Goal: Transaction & Acquisition: Purchase product/service

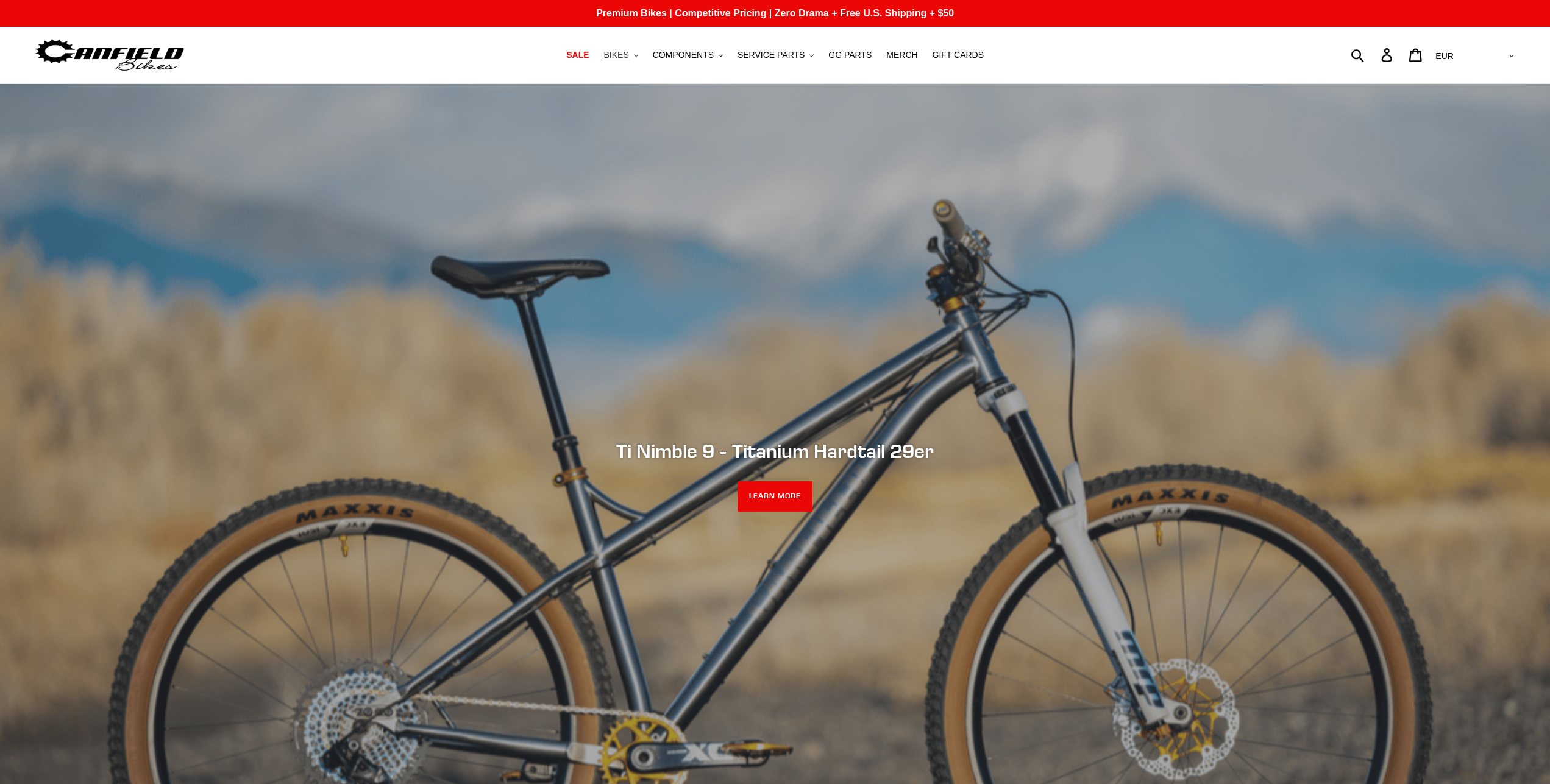
click at [629, 52] on span "BIKES" at bounding box center [616, 55] width 25 height 10
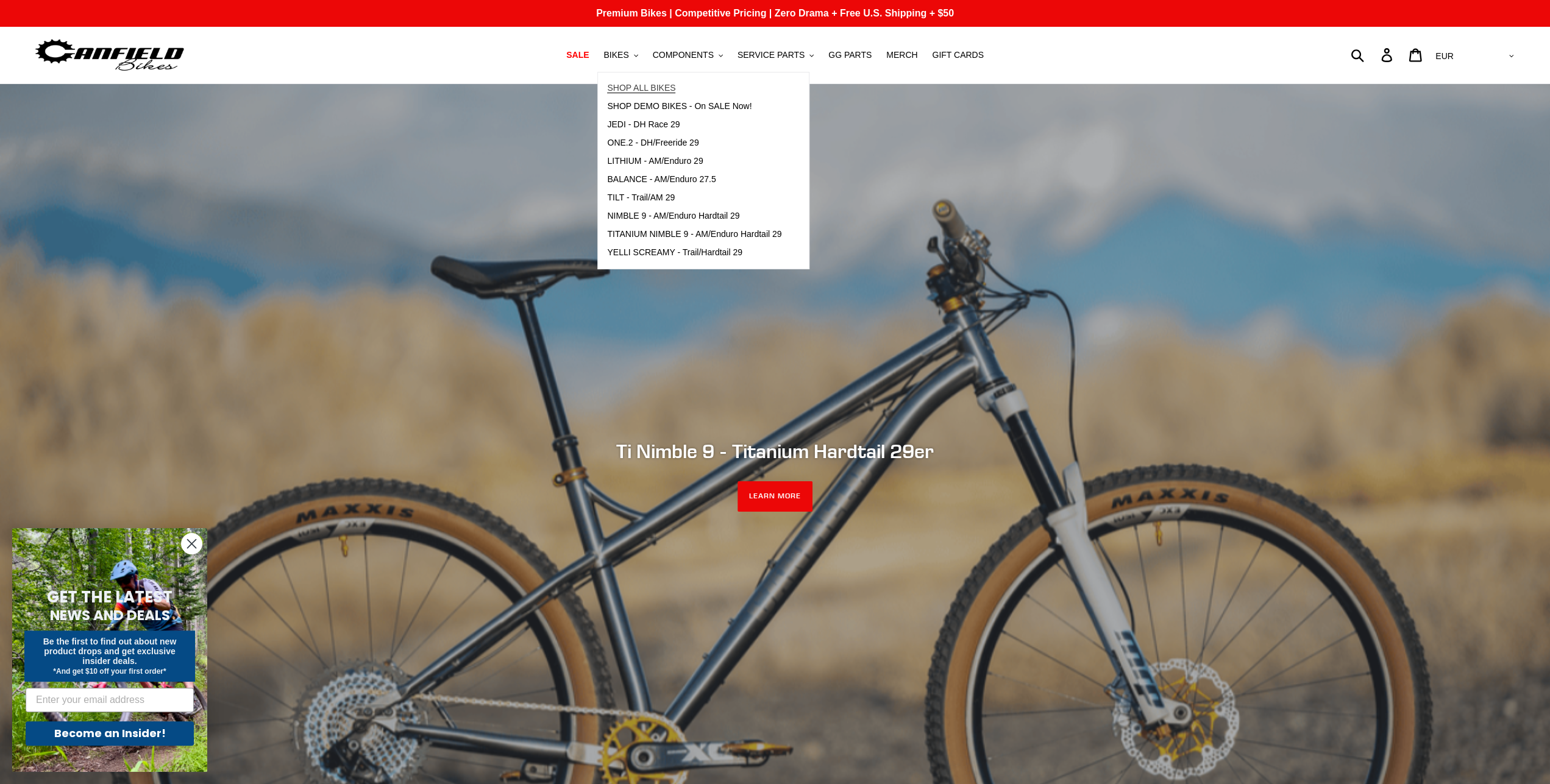
click at [649, 88] on span "SHOP ALL BIKES" at bounding box center [641, 88] width 68 height 10
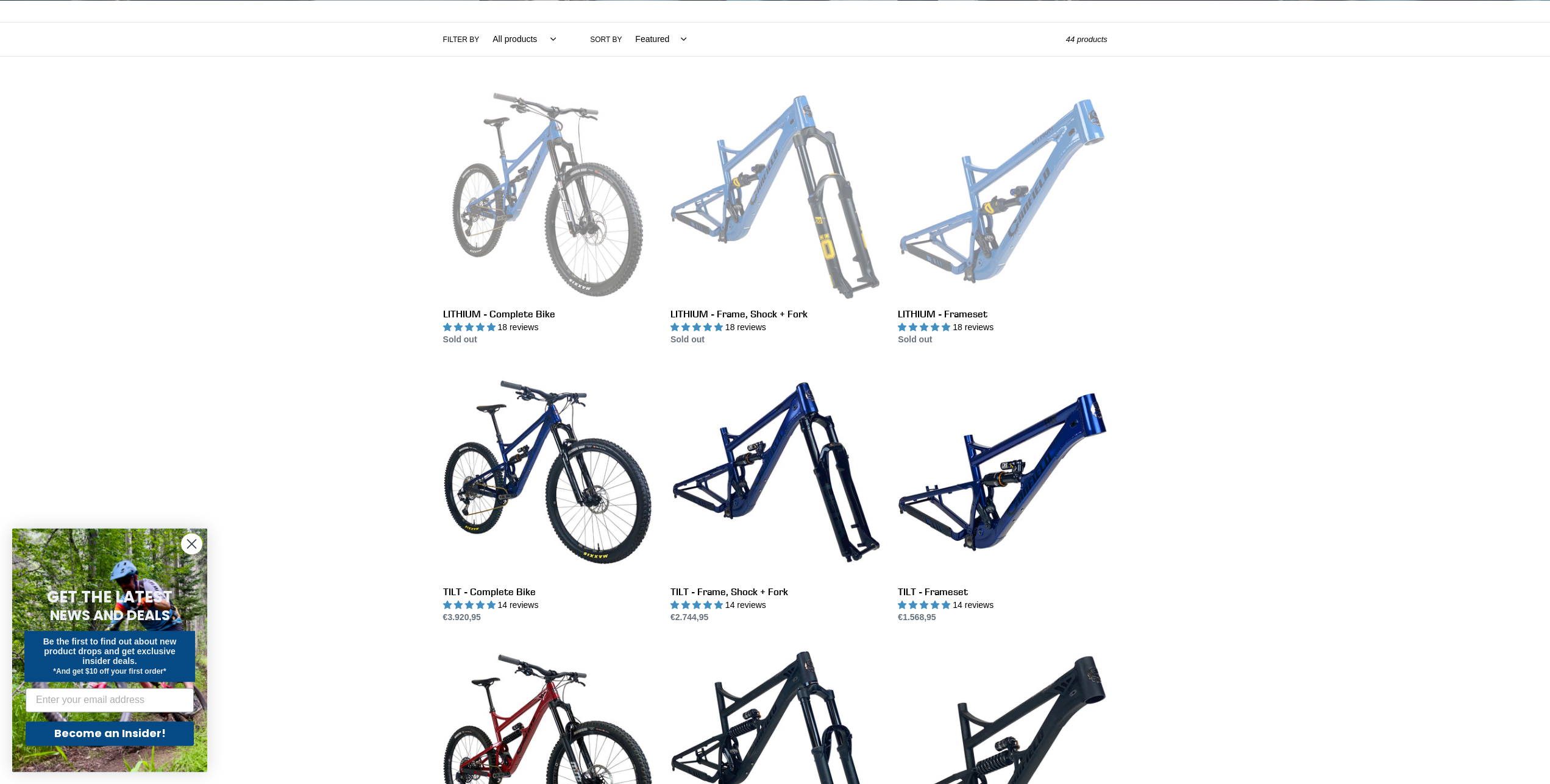
scroll to position [380, 0]
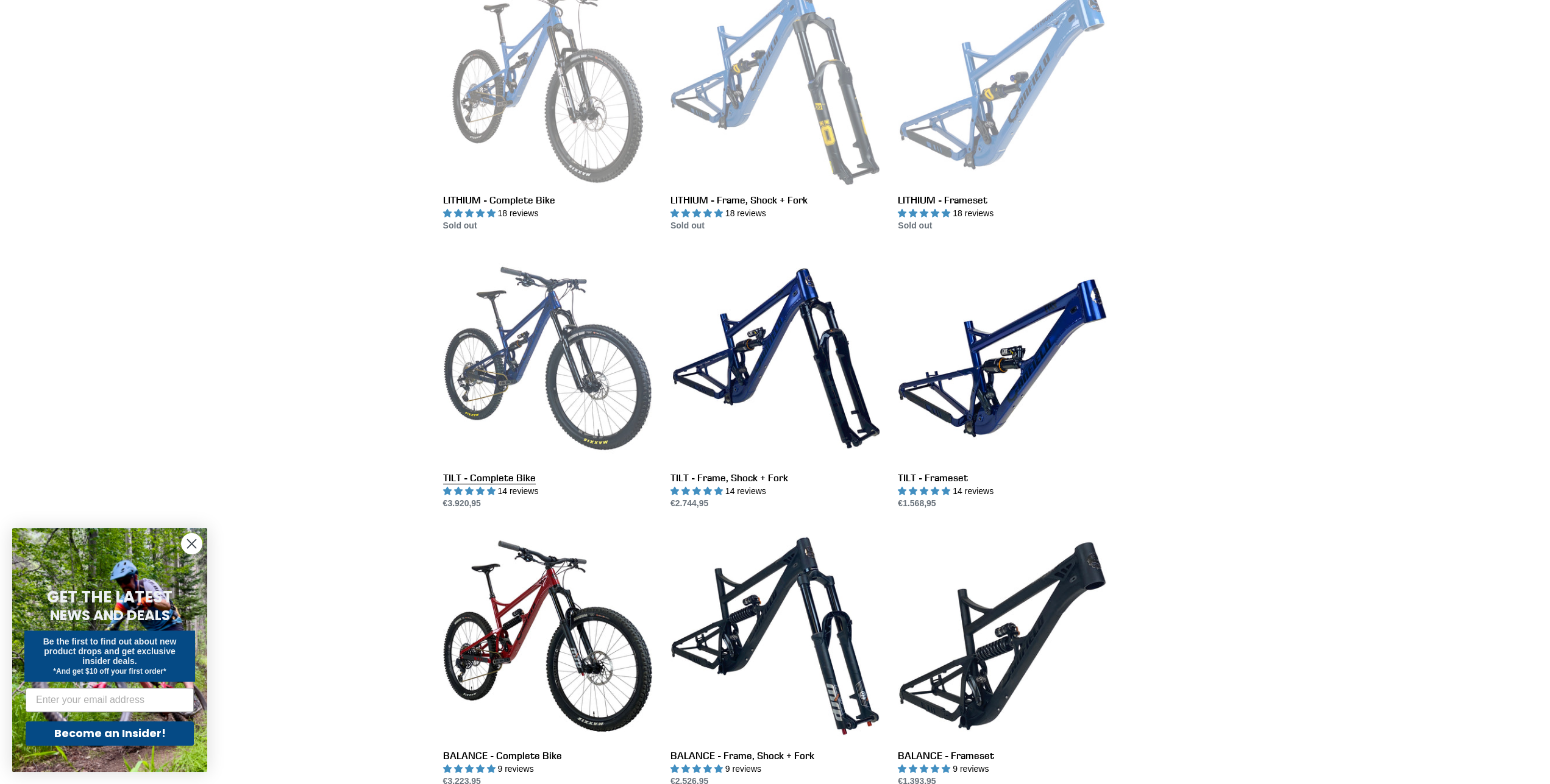
click at [493, 334] on link "TILT - Complete Bike" at bounding box center [548, 381] width 209 height 257
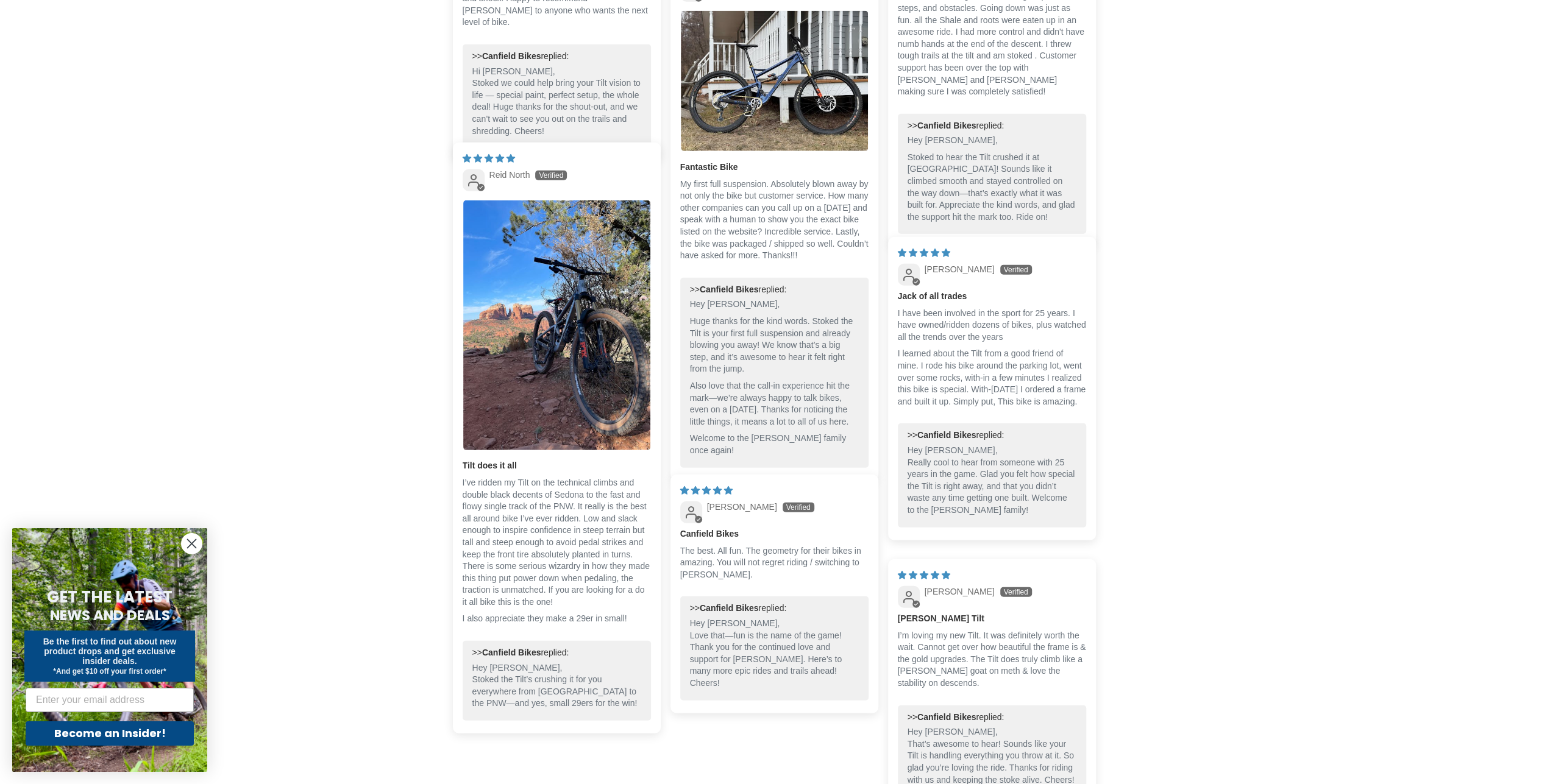
scroll to position [3042, 0]
